Goal: Task Accomplishment & Management: Manage account settings

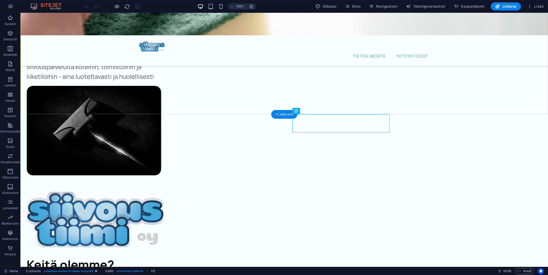
scroll to position [72, 0]
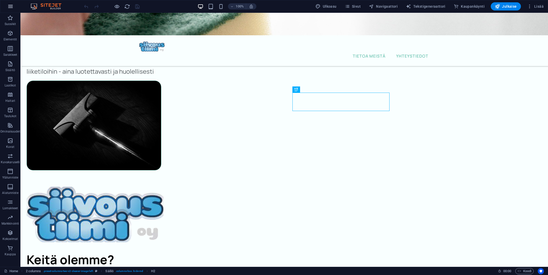
click at [15, 7] on button "button" at bounding box center [10, 6] width 12 height 12
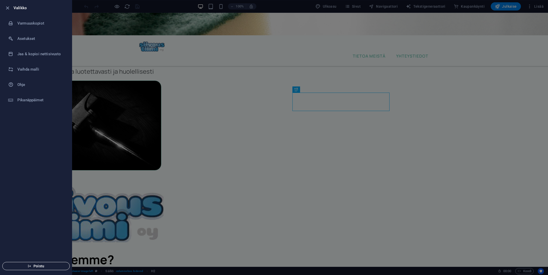
click at [47, 263] on button "Poistu" at bounding box center [35, 266] width 67 height 8
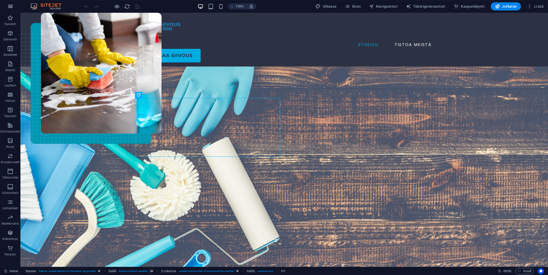
click at [13, 6] on icon "button" at bounding box center [10, 6] width 6 height 6
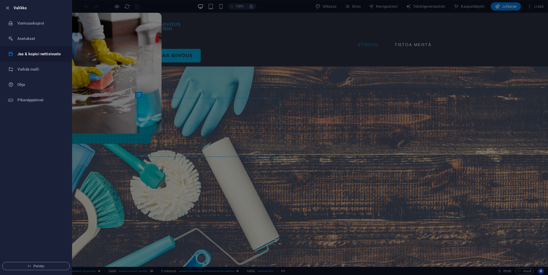
click at [42, 55] on h6 "Jaa & kopioi nettisivusto" at bounding box center [40, 54] width 47 height 6
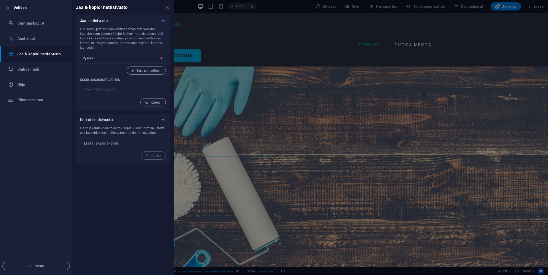
click at [156, 159] on div "Lisää jakamiskoodi toiselta Sitejet Builder -nettisivustolta alla kopioidaksesi…" at bounding box center [123, 143] width 86 height 34
click at [128, 148] on input "text" at bounding box center [123, 143] width 86 height 10
click at [159, 103] on span "Kopioi" at bounding box center [153, 102] width 17 height 4
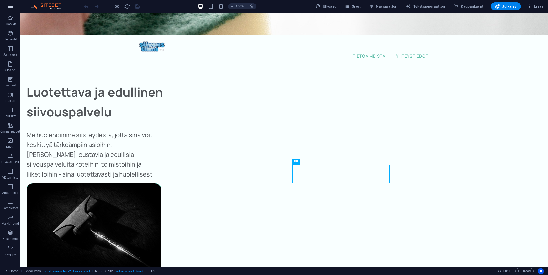
click at [9, 6] on icon "button" at bounding box center [10, 6] width 6 height 6
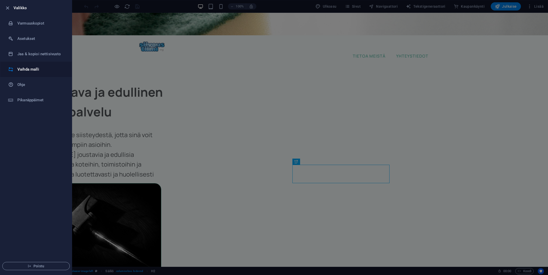
click at [38, 69] on h6 "Vaihda malli" at bounding box center [40, 69] width 47 height 6
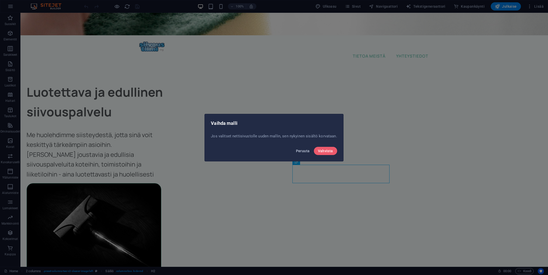
click at [306, 151] on span "Peruuta" at bounding box center [303, 151] width 14 height 4
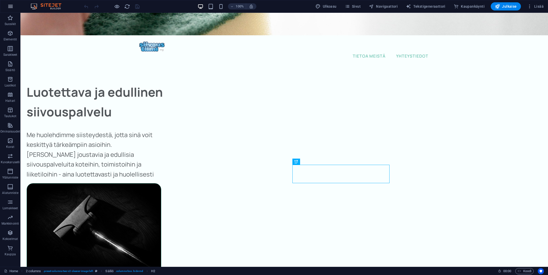
click at [7, 8] on button "button" at bounding box center [10, 6] width 12 height 12
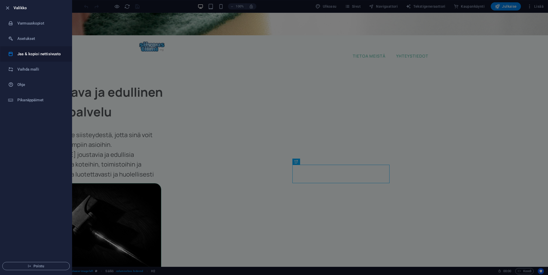
click at [39, 59] on li "Jaa & kopioi nettisivusto" at bounding box center [36, 53] width 72 height 15
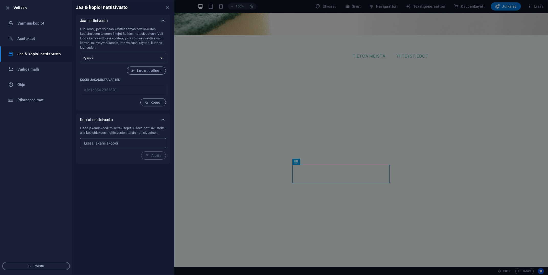
click at [125, 145] on input "text" at bounding box center [123, 143] width 86 height 10
paste input "39c5e5f9-2124756"
type input "39c5e5f9-2124756"
click at [156, 157] on span "Aloita" at bounding box center [153, 155] width 16 height 4
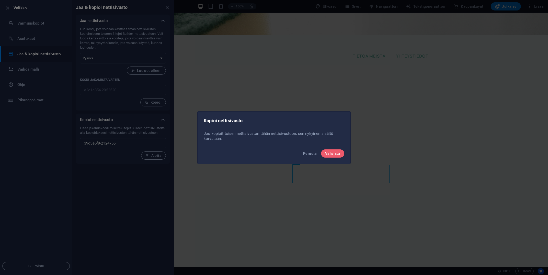
drag, startPoint x: 336, startPoint y: 153, endPoint x: 318, endPoint y: 139, distance: 22.6
click at [336, 153] on span "Vahvista" at bounding box center [332, 153] width 15 height 4
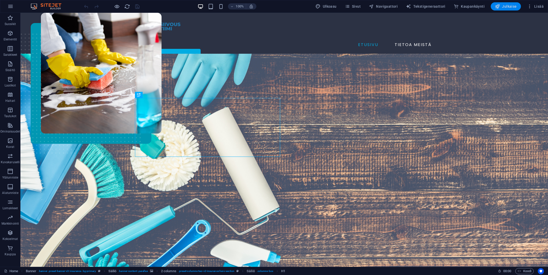
click at [509, 7] on span "Julkaise" at bounding box center [506, 6] width 22 height 5
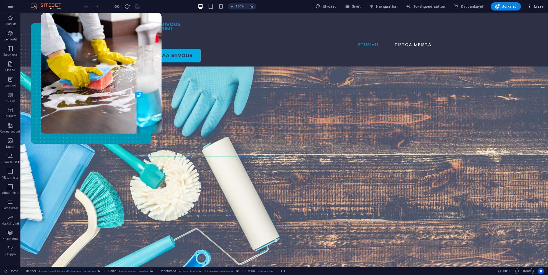
click at [531, 7] on icon "button" at bounding box center [529, 6] width 5 height 5
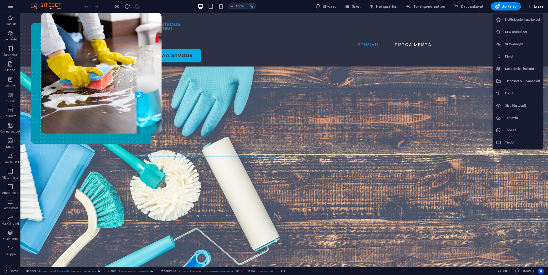
click at [520, 21] on h6 "Nettisivuston asetukset" at bounding box center [522, 20] width 35 height 6
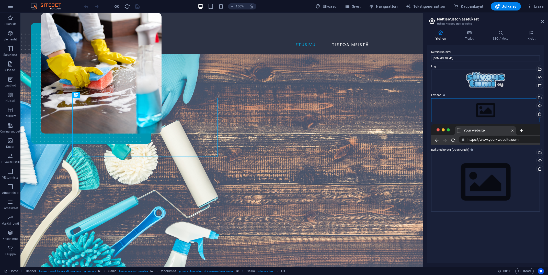
click at [494, 109] on div "Vedä tiedostot tähän, valitse tiedostot napsauttamalla tai valitse tiedostot Ti…" at bounding box center [485, 110] width 109 height 24
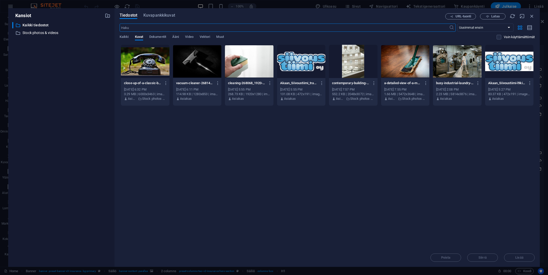
click at [307, 64] on div at bounding box center [301, 61] width 49 height 33
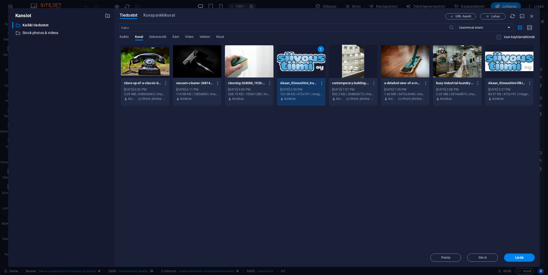
click at [307, 64] on div "1" at bounding box center [301, 61] width 49 height 33
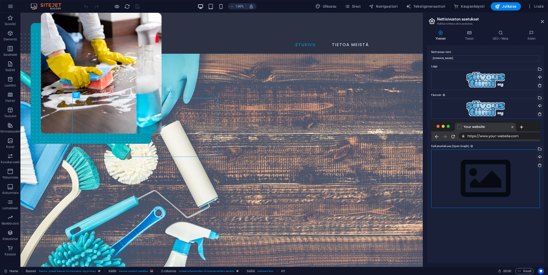
click at [481, 178] on div "Vedä tiedostot tähän, valitse tiedostot napsauttamalla tai valitse tiedostot Ti…" at bounding box center [485, 178] width 109 height 59
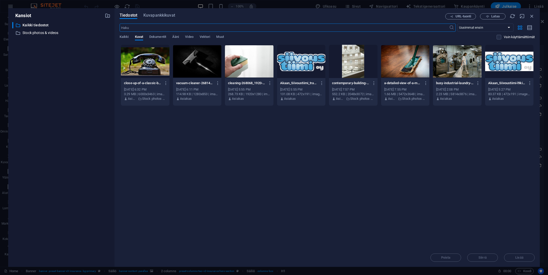
click at [312, 69] on div at bounding box center [301, 61] width 49 height 33
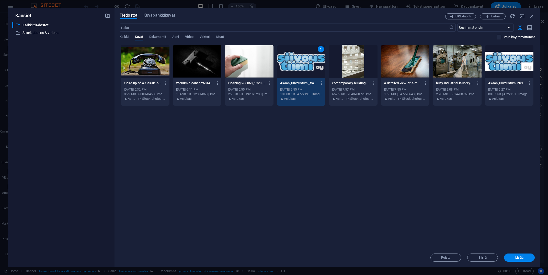
click at [312, 69] on div "1" at bounding box center [301, 61] width 49 height 33
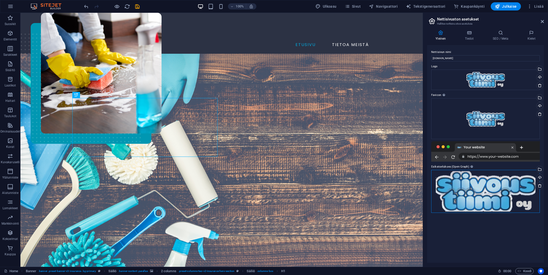
click at [473, 184] on div "Vedä tiedostot tähän, valitse tiedostot napsauttamalla tai valitse tiedostot Ti…" at bounding box center [485, 191] width 109 height 43
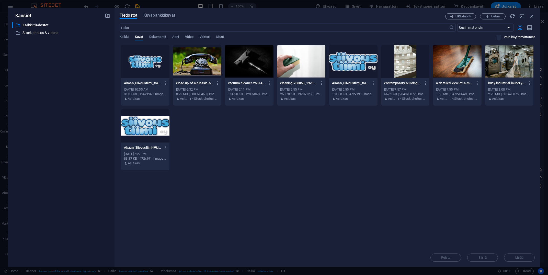
drag, startPoint x: 227, startPoint y: 145, endPoint x: 197, endPoint y: 90, distance: 62.2
click at [226, 144] on div "Akaan_Siivoustiimi_transparent_optimized-iZ_G6k1okpZ4LTZxzX6nuA-wxpLayGHqgzdGwZ…" at bounding box center [327, 107] width 415 height 126
click at [498, 18] on span "Lataa" at bounding box center [495, 16] width 8 height 3
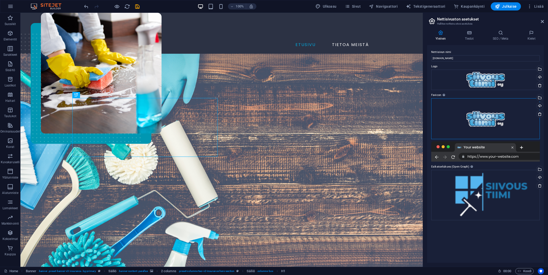
click at [500, 116] on div "Vedä tiedostot tähän, valitse tiedostot napsauttamalla tai valitse tiedostot Ti…" at bounding box center [485, 118] width 109 height 41
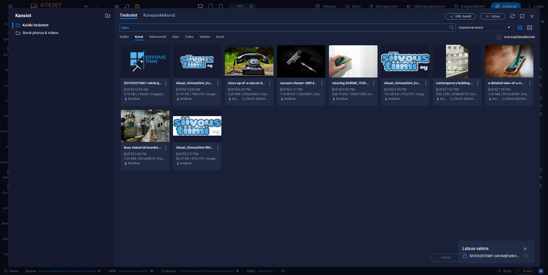
click at [148, 54] on div at bounding box center [145, 61] width 49 height 33
drag, startPoint x: 148, startPoint y: 54, endPoint x: 178, endPoint y: 52, distance: 30.3
click at [148, 54] on div "1" at bounding box center [145, 61] width 49 height 33
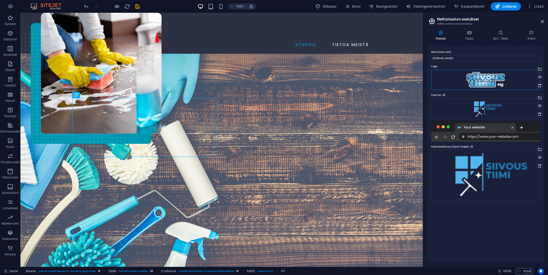
click at [492, 77] on div "Vedä tiedostot tähän, valitse tiedostot napsauttamalla tai valitse tiedostot Ti…" at bounding box center [485, 79] width 109 height 20
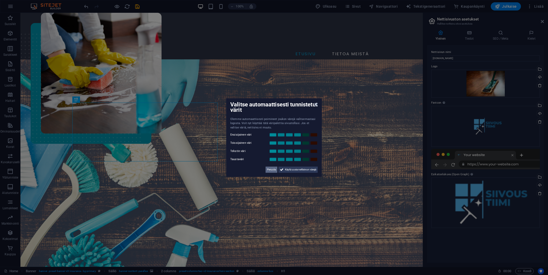
click at [271, 169] on span "Peruuta" at bounding box center [271, 169] width 9 height 6
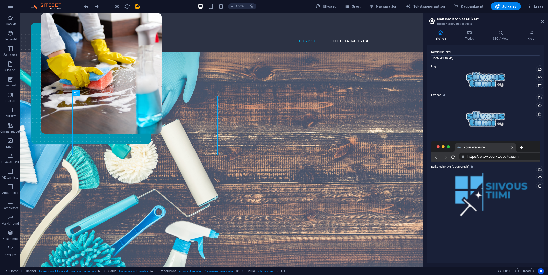
click at [496, 80] on div "Vedä tiedostot tähän, valitse tiedostot napsauttamalla tai valitse tiedostot Ti…" at bounding box center [485, 79] width 109 height 20
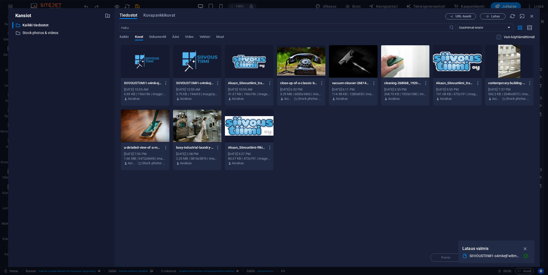
click at [146, 69] on div at bounding box center [145, 61] width 49 height 33
click at [431, 241] on div "Pudota tiedostot tähän ladataksesi ne välittömästi 1 SIIVOUSTIIMI1-o4mkejFwBmfa…" at bounding box center [327, 146] width 415 height 204
drag, startPoint x: 526, startPoint y: 249, endPoint x: 433, endPoint y: 194, distance: 107.9
click at [526, 249] on icon "button" at bounding box center [525, 249] width 6 height 6
click at [198, 62] on div at bounding box center [197, 61] width 49 height 33
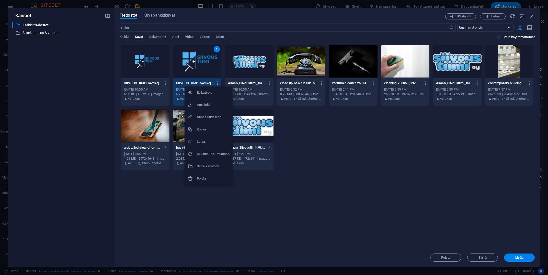
click at [212, 119] on h6 "Nimeä uudelleen" at bounding box center [213, 117] width 33 height 6
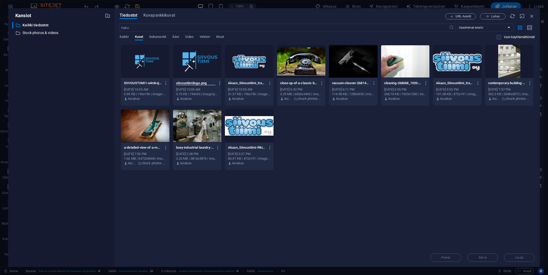
type input "siivoustiimilogo.png"
click at [437, 188] on div "Pudota tiedostot tähän ladataksesi ne välittömästi SIIVOUSTIIMI1-o4mkejFwBmfavn…" at bounding box center [327, 146] width 415 height 204
click at [215, 83] on icon "button" at bounding box center [217, 83] width 5 height 5
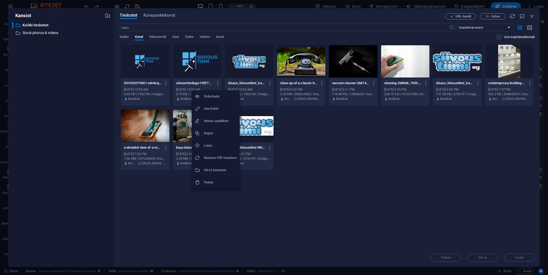
click at [200, 72] on div at bounding box center [274, 137] width 548 height 275
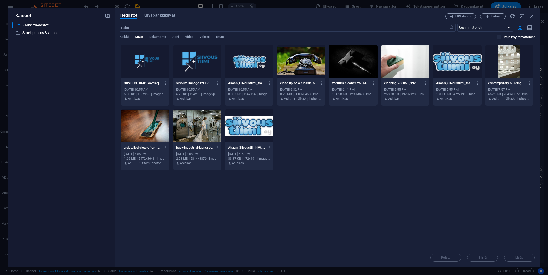
click at [200, 72] on div "Esikatselu Hae linkki Nimeä uudelleen Kopioi Lataa Muunna PDF-muotoon Siirrä ka…" at bounding box center [274, 139] width 548 height 272
click at [202, 73] on div at bounding box center [197, 61] width 49 height 33
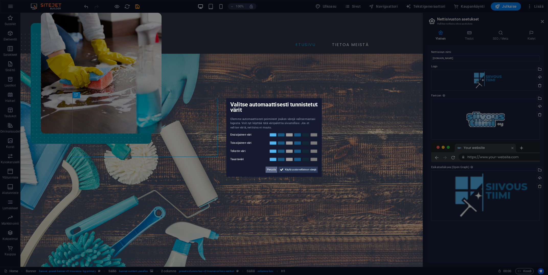
click at [267, 169] on span "Peruuta" at bounding box center [271, 169] width 9 height 6
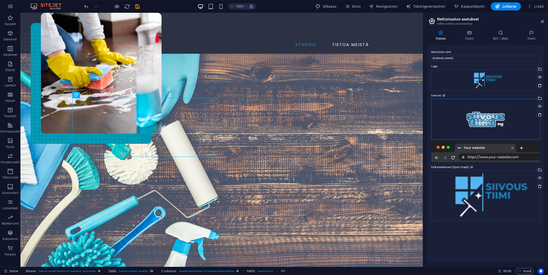
click at [505, 115] on div "Vedä tiedostot tähän, valitse tiedostot napsauttamalla tai valitse tiedostot Ti…" at bounding box center [485, 119] width 109 height 41
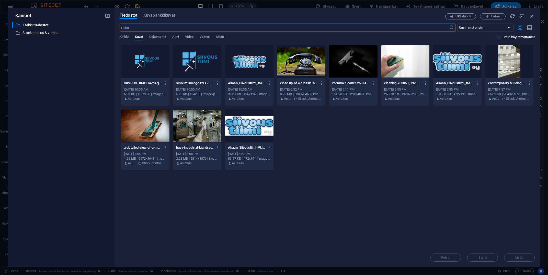
click at [194, 63] on div at bounding box center [197, 61] width 49 height 33
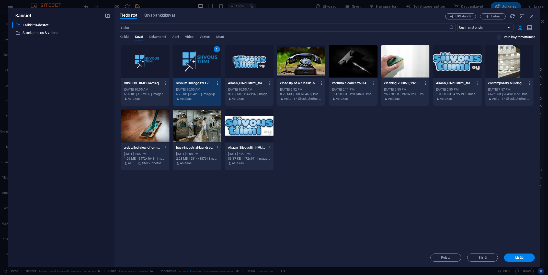
click at [194, 63] on div "1" at bounding box center [197, 61] width 49 height 33
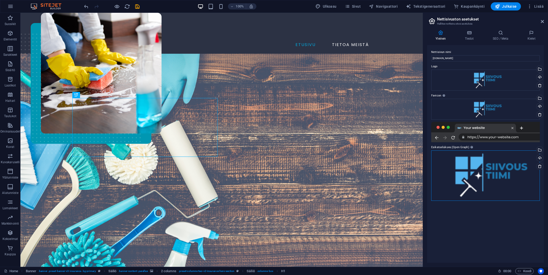
click at [504, 188] on div "Vedä tiedostot tähän, valitse tiedostot napsauttamalla tai valitse tiedostot Ti…" at bounding box center [485, 175] width 109 height 50
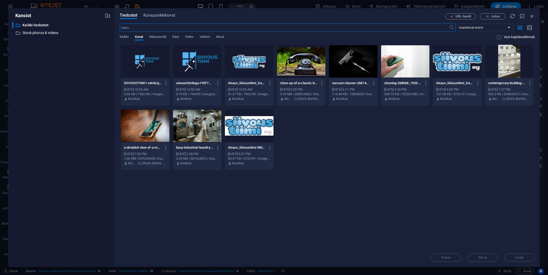
click at [199, 66] on div at bounding box center [197, 61] width 49 height 33
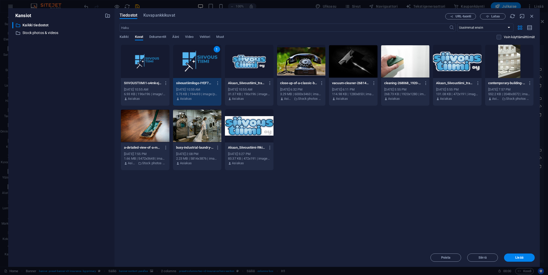
click at [199, 66] on div "1" at bounding box center [197, 61] width 49 height 33
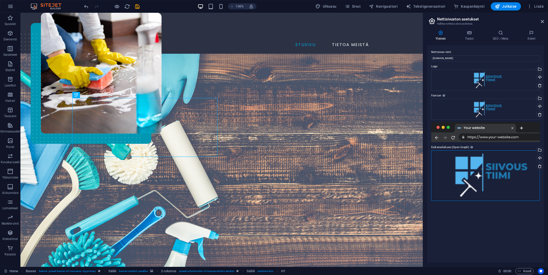
drag, startPoint x: 499, startPoint y: 183, endPoint x: 496, endPoint y: 179, distance: 4.2
click at [499, 182] on div "Vedä tiedostot tähän, valitse tiedostot napsauttamalla tai valitse tiedostot Ti…" at bounding box center [485, 175] width 109 height 50
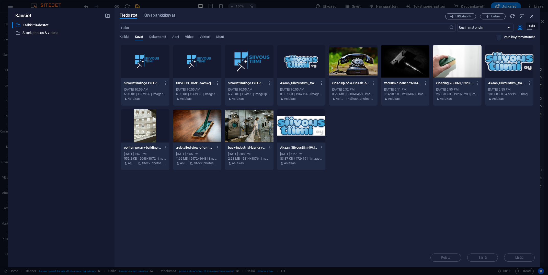
click at [533, 15] on icon "button" at bounding box center [532, 16] width 6 height 6
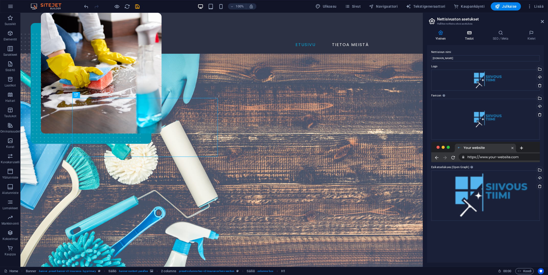
click at [471, 35] on icon at bounding box center [469, 32] width 26 height 5
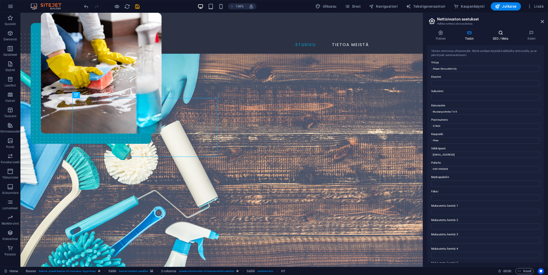
click at [503, 35] on icon at bounding box center [500, 32] width 33 height 5
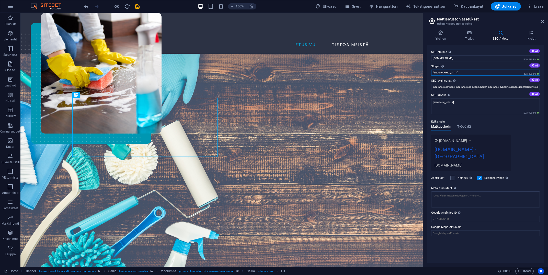
click at [453, 72] on input "[GEOGRAPHIC_DATA]" at bounding box center [485, 72] width 109 height 6
type input "S"
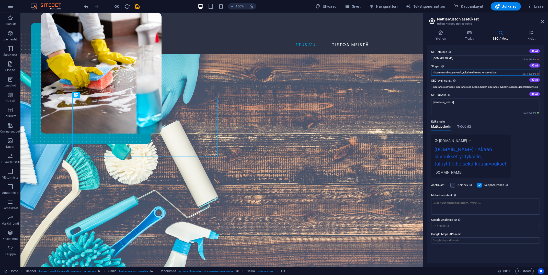
click at [486, 72] on input "Akaan siivoukset yrityksille, taloyhtiöille sekä kotisiivoukset" at bounding box center [485, 72] width 109 height 6
type input "Akaan siivoukset yrityksille, taloyhtiöille sekä kotisiivoukset"
click at [492, 87] on input "insurance company, insurance consulting, health insurance, cyber insurance, gen…" at bounding box center [485, 87] width 109 height 6
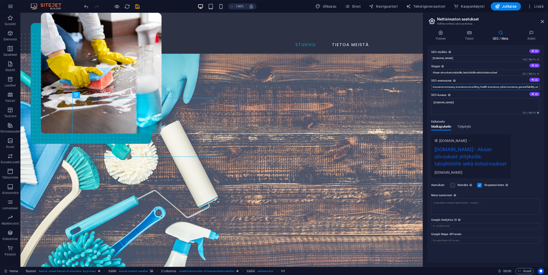
click at [492, 87] on input "insurance company, insurance consulting, health insurance, cyber insurance, gen…" at bounding box center [485, 87] width 109 height 6
paste input "Akaan siivoukset yrityksille, taloyhtiöille sekä kotisiivoukset"
type input "Akaan siivoukset yrityksille, taloyhtiöille sekä kotisiivoukset"
click at [491, 59] on input "[DOMAIN_NAME]" at bounding box center [485, 58] width 109 height 6
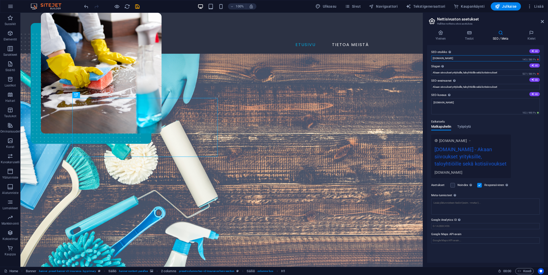
click at [491, 59] on input "[DOMAIN_NAME]" at bounding box center [485, 58] width 109 height 6
type input "[DOMAIN_NAME]"
click at [482, 86] on input "Akaan siivoukset yrityksille, taloyhtiöille sekä kotisiivoukset" at bounding box center [485, 87] width 109 height 6
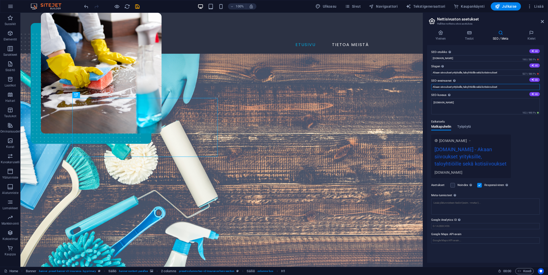
click at [482, 86] on input "Akaan siivoukset yrityksille, taloyhtiöille sekä kotisiivoukset" at bounding box center [485, 87] width 109 height 6
click at [478, 103] on textarea "[DOMAIN_NAME]" at bounding box center [485, 106] width 109 height 16
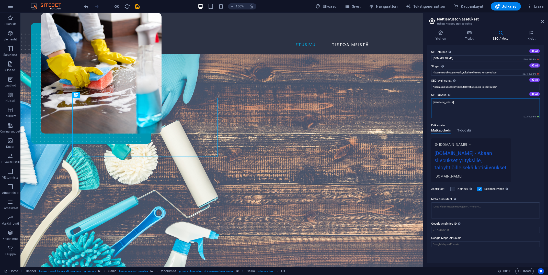
paste textarea "Akaan siivoukset yrityksille, taloyhtiöille sekä kotisiivoukset"
click at [478, 103] on textarea "sitesbyniemi.netAkaan siivoukset yrityksille, taloyhtiöille sekä kotisiivoukset" at bounding box center [485, 108] width 109 height 20
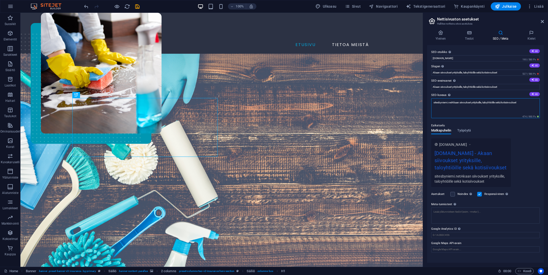
click at [478, 103] on textarea "sitesbyniemi.netAkaan siivoukset yrityksille, taloyhtiöille sekä kotisiivoukset" at bounding box center [485, 108] width 109 height 20
paste textarea
type textarea "Akaan siivoukset yrityksille, taloyhtiöille sekä kotisiivoukset"
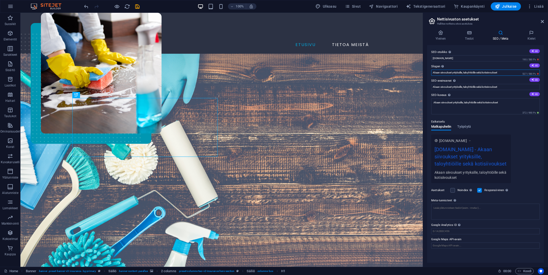
click at [466, 70] on input "Akaan siivoukset yrityksille, taloyhtiöille sekä kotisiivoukset" at bounding box center [485, 72] width 109 height 6
drag, startPoint x: 503, startPoint y: 72, endPoint x: 440, endPoint y: 74, distance: 63.2
click at [440, 74] on input "Akaan siivoukset yrityksille, taloyhtiöille sekä kotisiivoukset" at bounding box center [485, 72] width 109 height 6
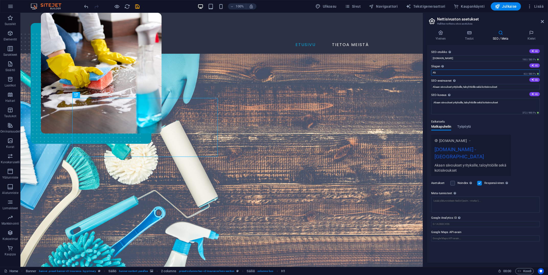
type input "A"
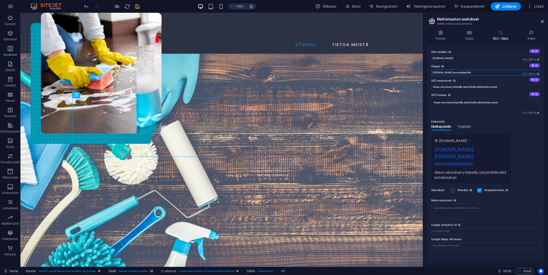
type input "[PERSON_NAME] ammattitaidolla!"
click at [535, 129] on div "Esikatselu Matkapuhelin Työpöytä [DOMAIN_NAME] [DOMAIN_NAME] - Siivous Akaassa …" at bounding box center [485, 148] width 109 height 68
click at [136, 7] on icon "save" at bounding box center [137, 7] width 6 height 6
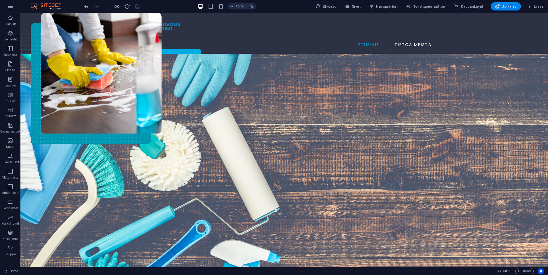
click at [506, 6] on span "Julkaise" at bounding box center [506, 6] width 22 height 5
